Goal: Find specific page/section: Find specific page/section

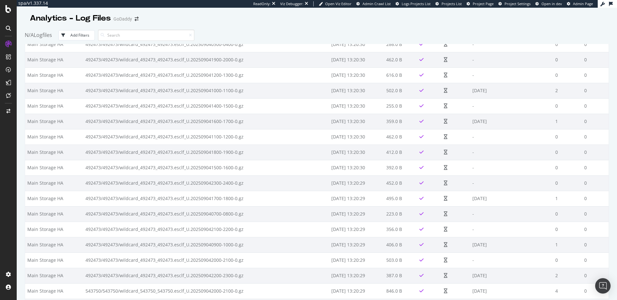
scroll to position [2356, 0]
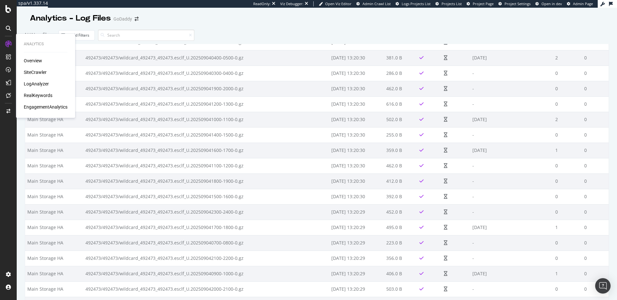
click at [37, 86] on div "Overview SiteCrawler LogAnalyzer RealKeywords EngagementAnalytics" at bounding box center [46, 84] width 44 height 53
click at [37, 86] on div "LogAnalyzer" at bounding box center [36, 84] width 25 height 6
